Goal: Information Seeking & Learning: Learn about a topic

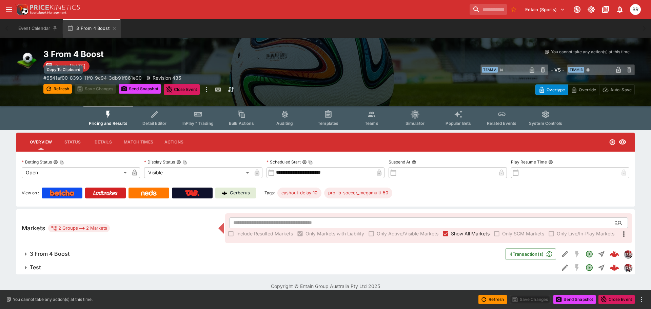
click at [135, 77] on p "# 6541af00-8393-11f0-9c94-3db91f861e90" at bounding box center [92, 77] width 98 height 7
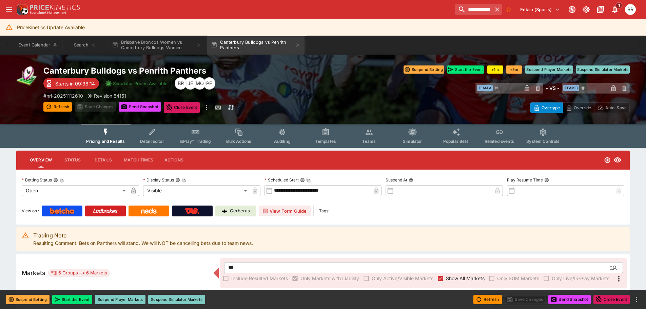
scroll to position [88, 0]
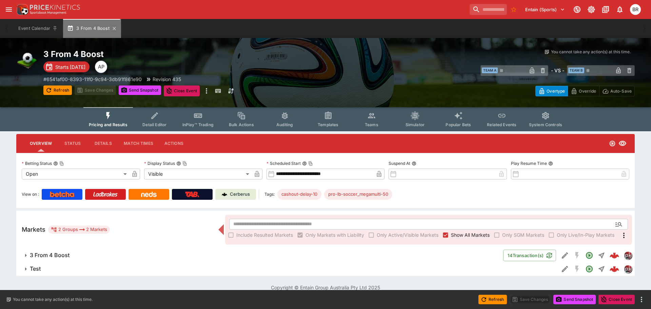
click at [118, 28] on button "3 From 4 Boost" at bounding box center [92, 28] width 58 height 19
click at [13, 7] on button "open drawer" at bounding box center [9, 9] width 12 height 12
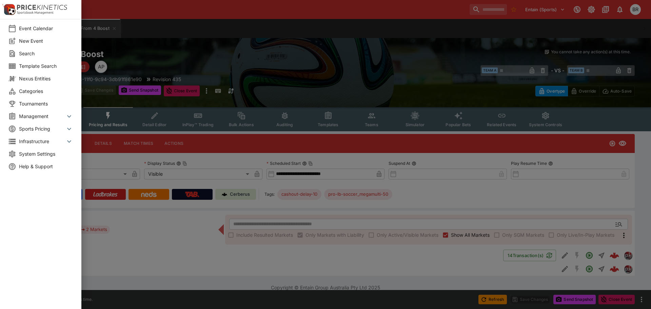
click at [39, 93] on span "Categories" at bounding box center [46, 90] width 54 height 7
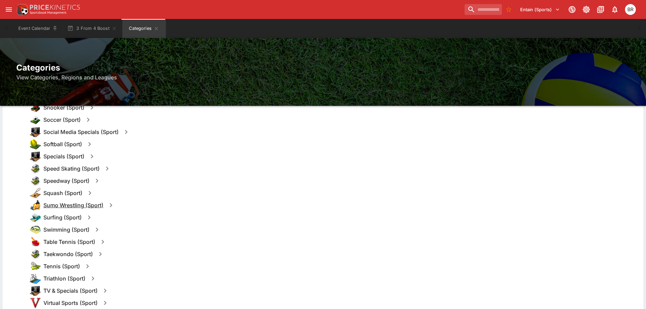
scroll to position [775, 0]
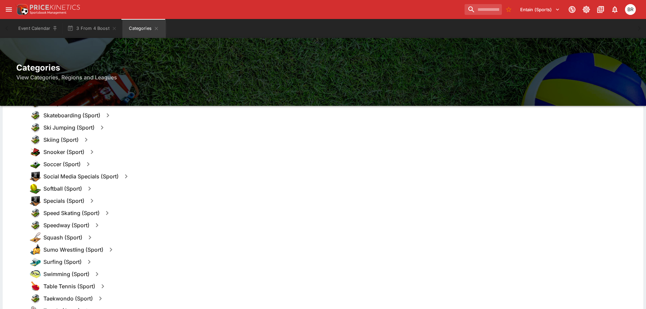
click at [89, 165] on icon "button" at bounding box center [88, 164] width 8 height 8
click at [78, 164] on h6 "Soccer (Sport)" at bounding box center [61, 164] width 37 height 7
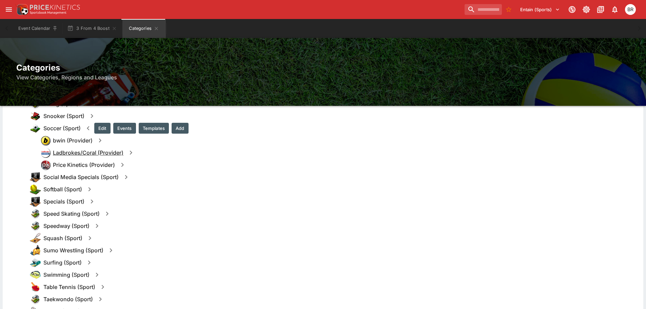
scroll to position [809, 0]
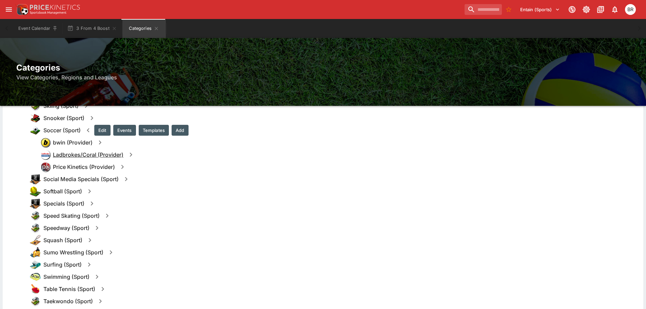
click at [80, 152] on h6 "Ladbrokes/Coral (Provider)" at bounding box center [88, 154] width 70 height 7
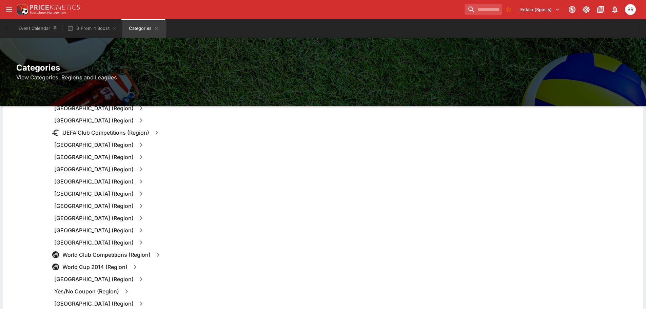
scroll to position [3113, 0]
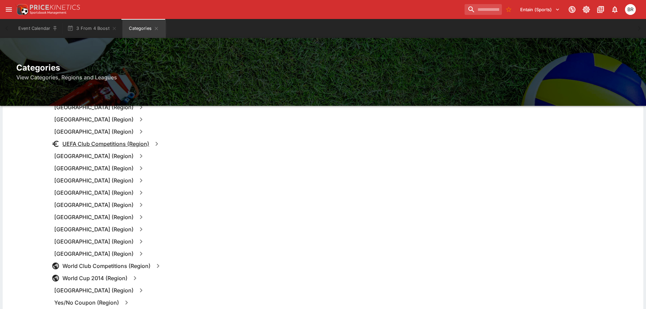
click at [87, 145] on h6 "UEFA Club Competitions (Region)" at bounding box center [105, 143] width 87 height 7
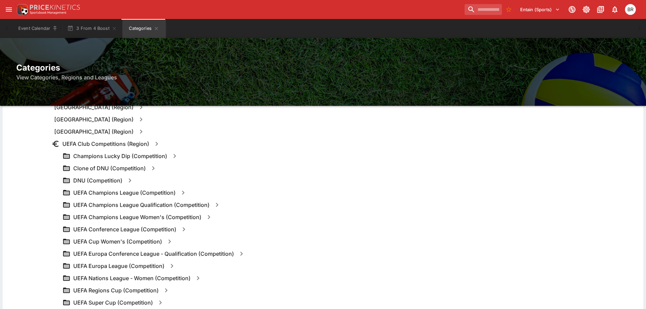
scroll to position [3147, 0]
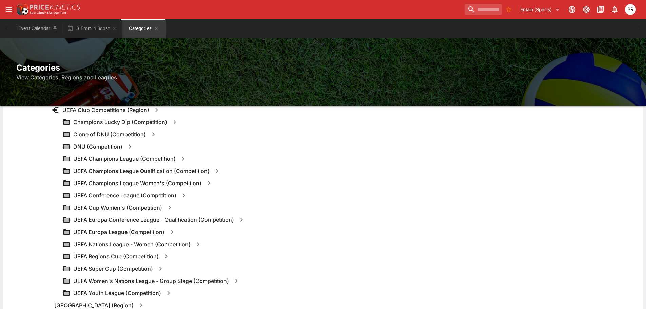
click at [184, 156] on icon "button" at bounding box center [183, 159] width 8 height 8
click at [241, 161] on button "Templates" at bounding box center [249, 158] width 30 height 11
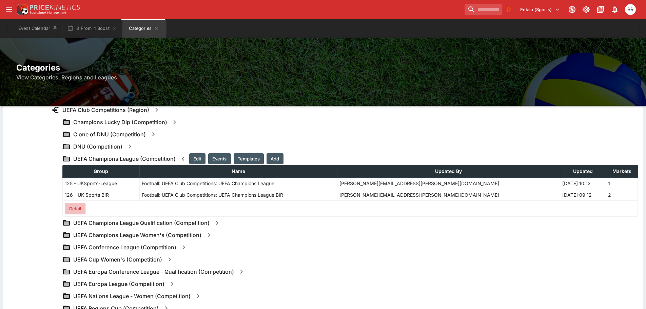
click at [74, 206] on button "Detail" at bounding box center [75, 209] width 21 height 12
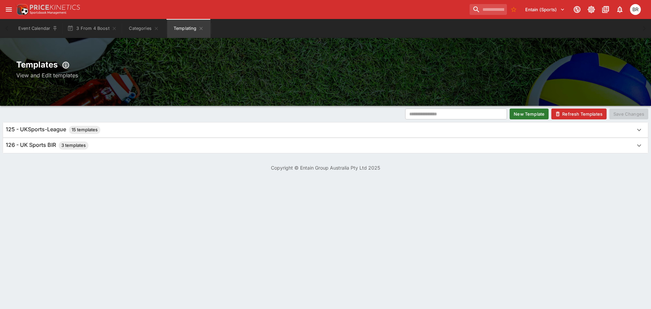
click at [139, 131] on div "125 - UKSports-League 15 templates" at bounding box center [319, 130] width 627 height 8
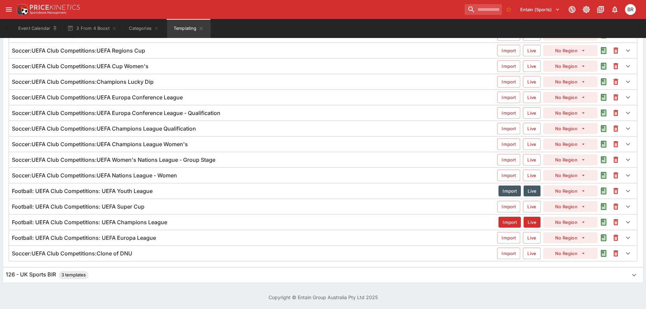
scroll to position [82, 0]
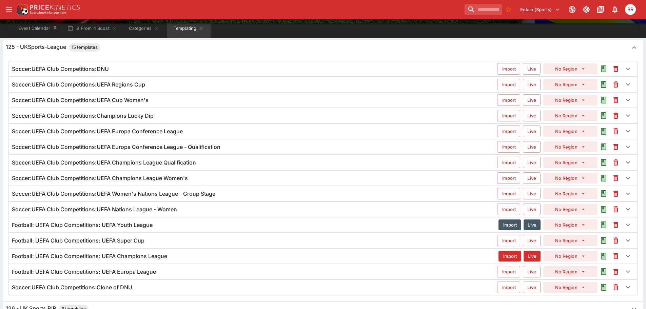
click at [166, 258] on h6 "Football: UEFA Club Competitions: UEFA Champions League" at bounding box center [89, 256] width 155 height 7
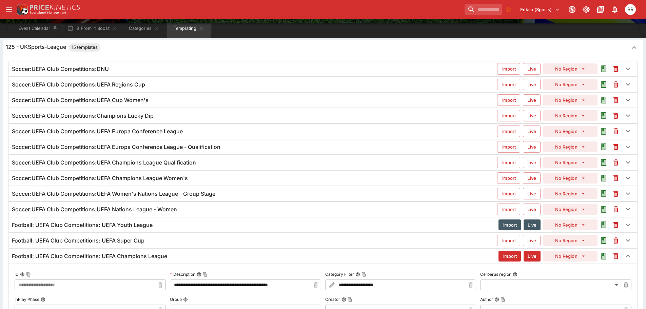
type input "**********"
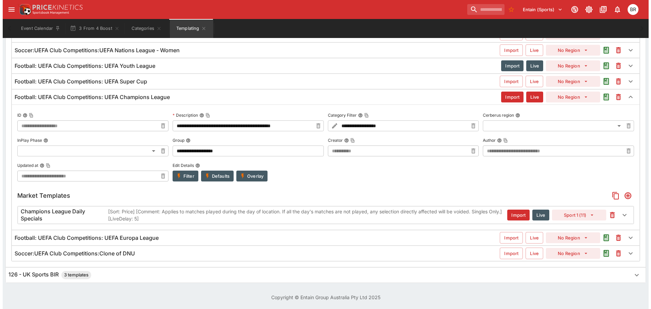
scroll to position [254, 0]
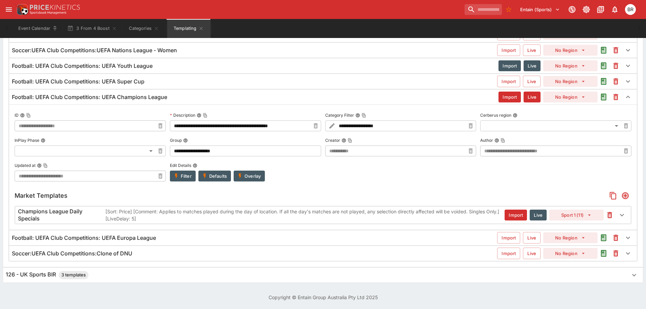
click at [459, 213] on p "[Sort: Price] [Comment: Applies to matches played during the day of location. I…" at bounding box center [304, 215] width 399 height 14
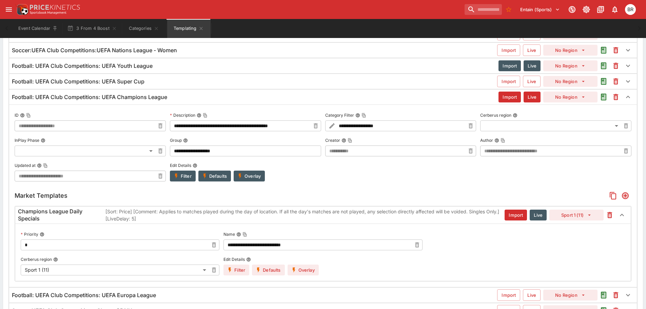
click at [310, 266] on button "Overlay" at bounding box center [302, 269] width 31 height 11
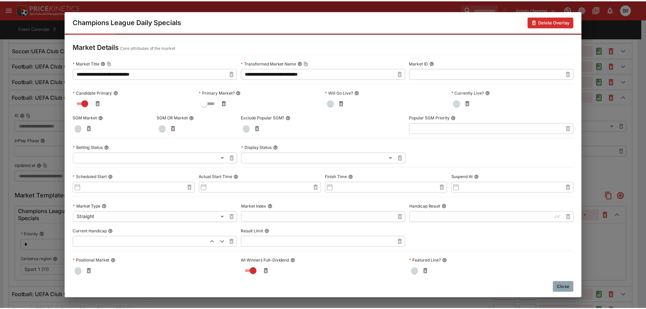
scroll to position [0, 0]
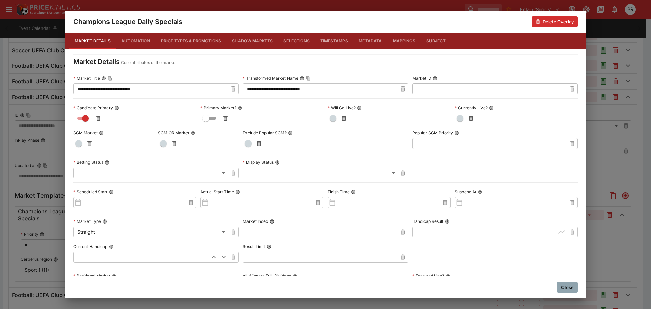
click at [122, 308] on div "**********" at bounding box center [325, 154] width 651 height 309
